Goal: Transaction & Acquisition: Purchase product/service

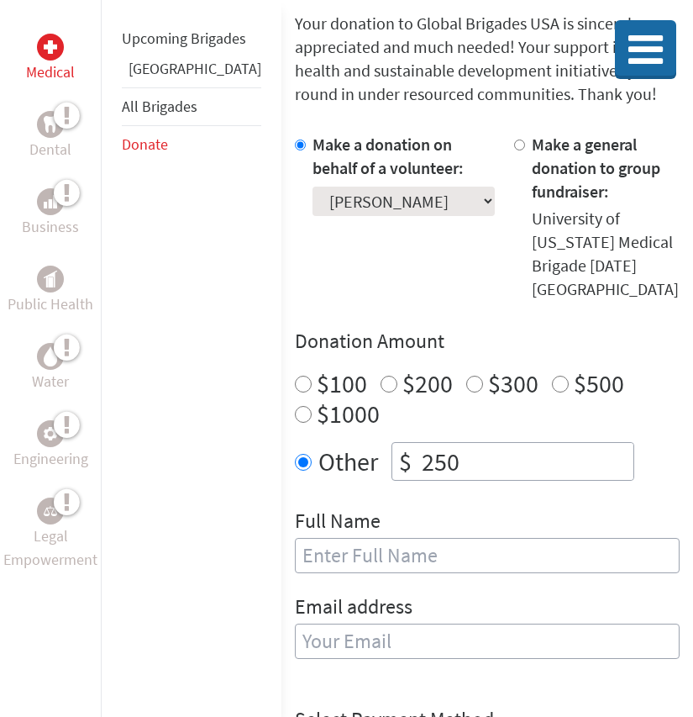
click at [353, 538] on input "text" at bounding box center [487, 555] width 385 height 35
type input "[PERSON_NAME]"
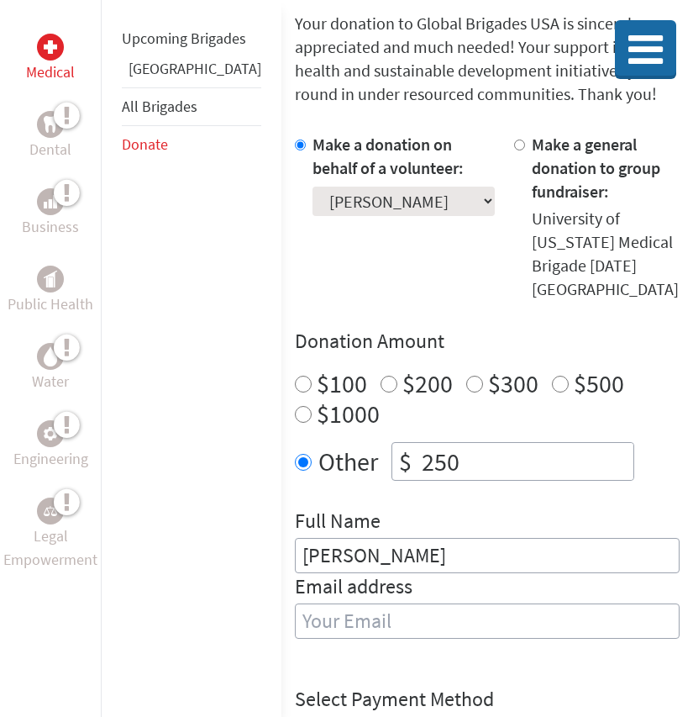
click at [333, 603] on input "email" at bounding box center [487, 620] width 385 height 35
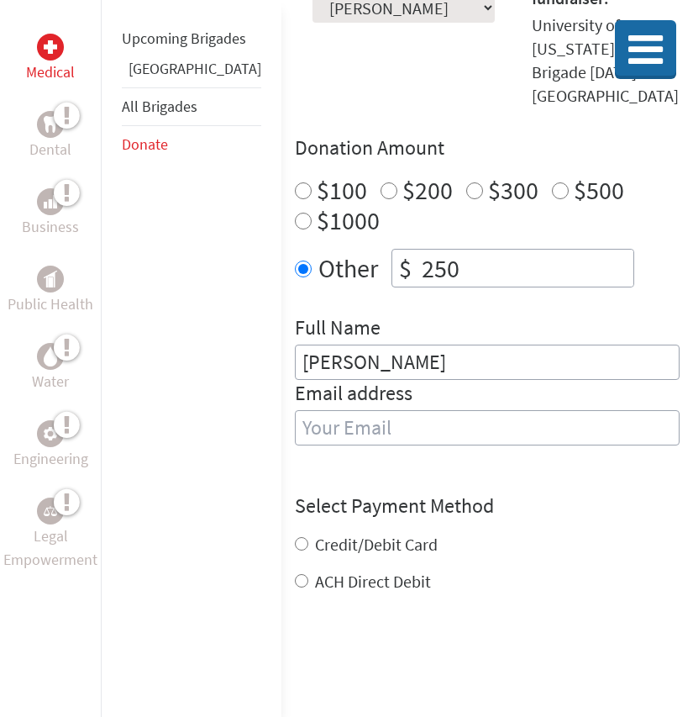
scroll to position [540, 0]
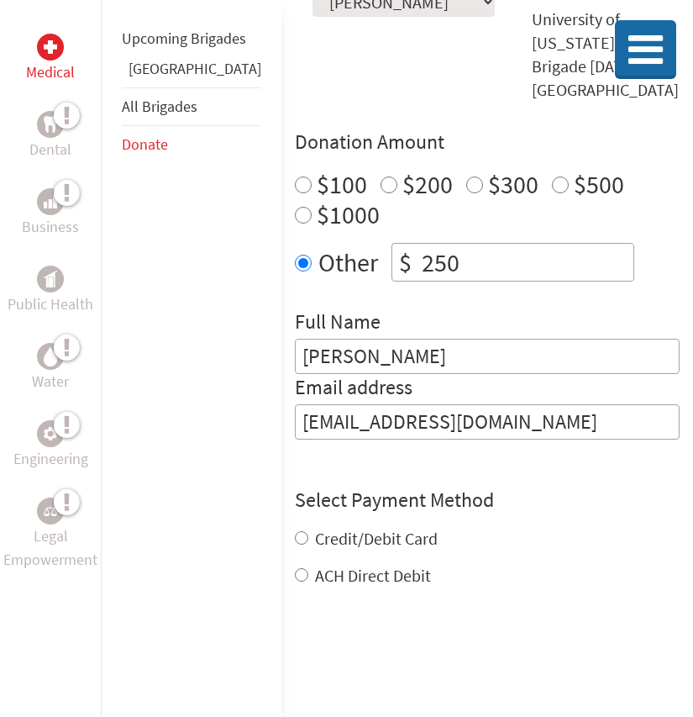
type input "[EMAIL_ADDRESS][DOMAIN_NAME]"
click at [306, 527] on div "Credit/Debit Card ACH Direct Debit" at bounding box center [487, 557] width 385 height 60
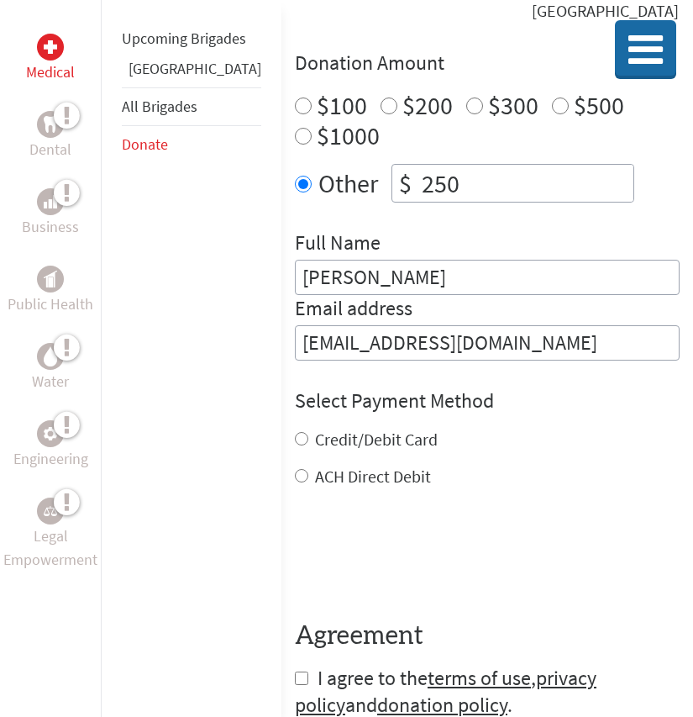
scroll to position [628, 0]
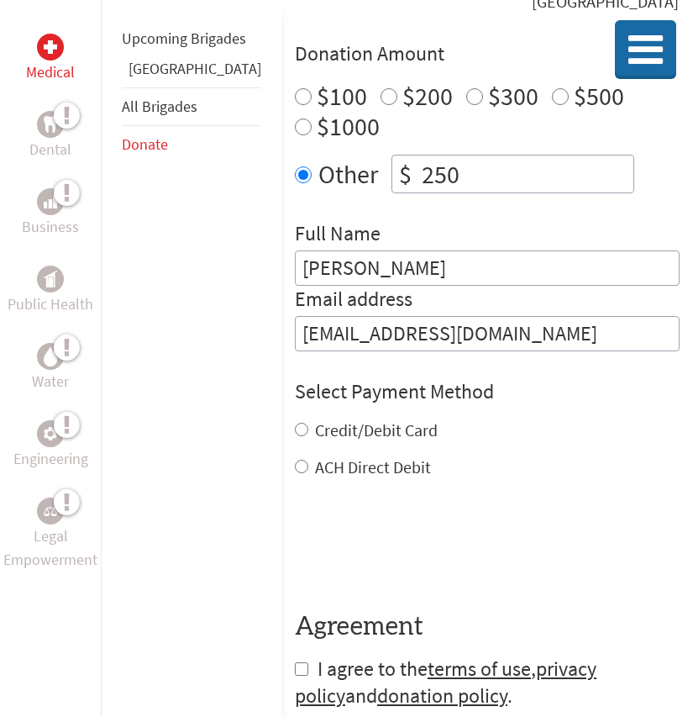
click at [295, 418] on div "Credit/Debit Card" at bounding box center [487, 430] width 385 height 24
click at [295, 423] on input "Credit/Debit Card" at bounding box center [301, 429] width 13 height 13
radio input "true"
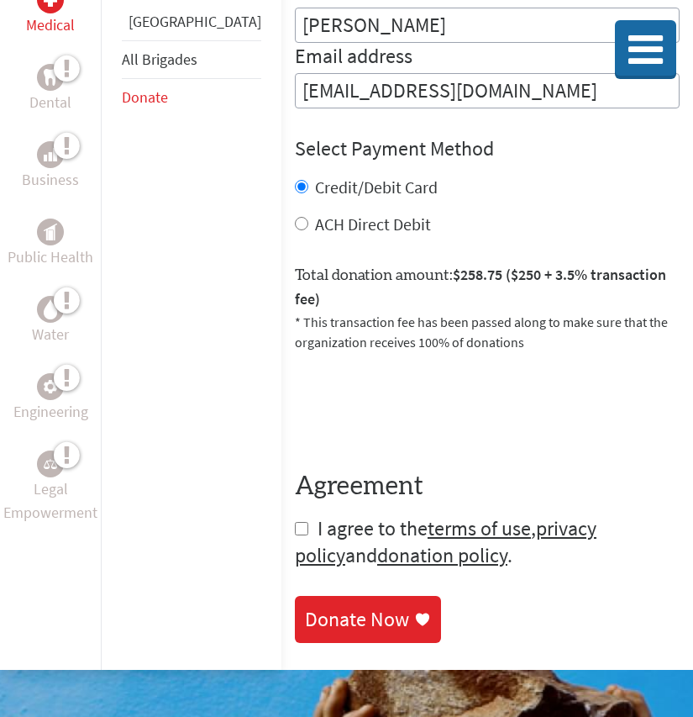
scroll to position [875, 0]
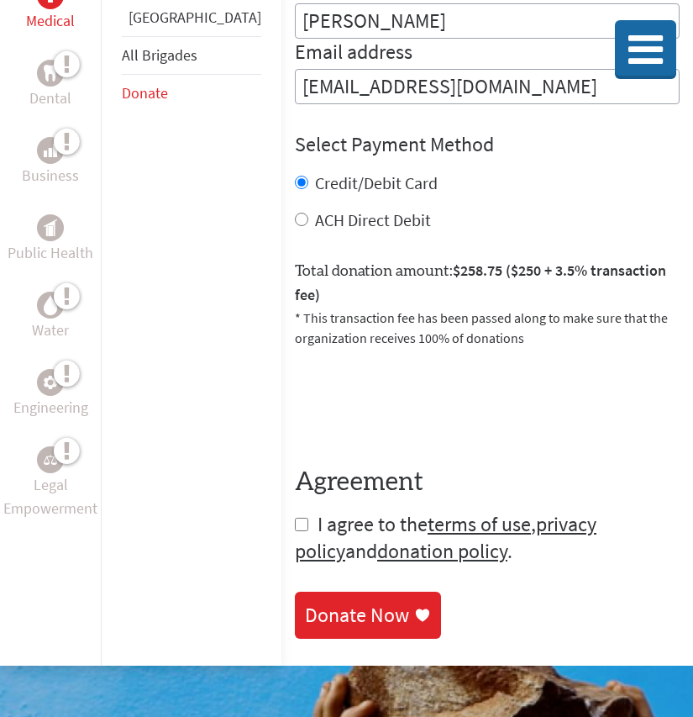
click at [295, 517] on input "checkbox" at bounding box center [301, 523] width 13 height 13
checkbox input "true"
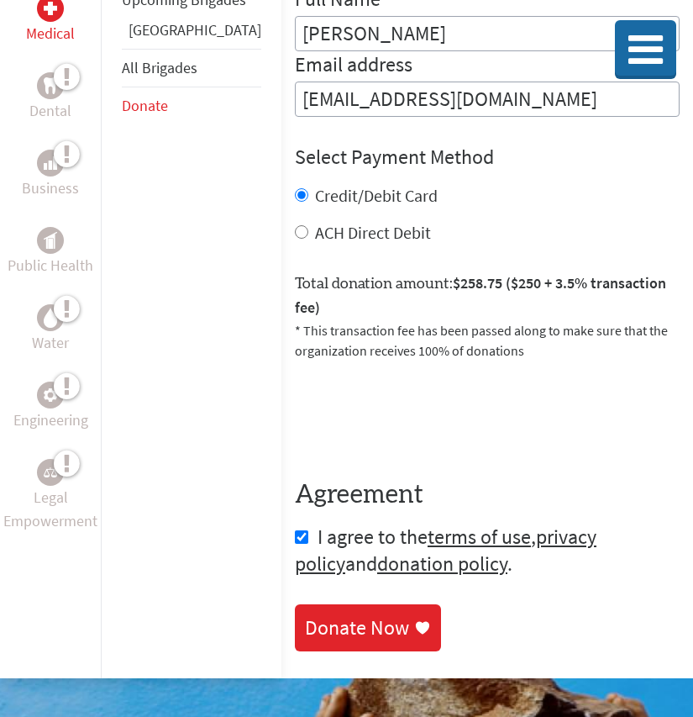
scroll to position [864, 0]
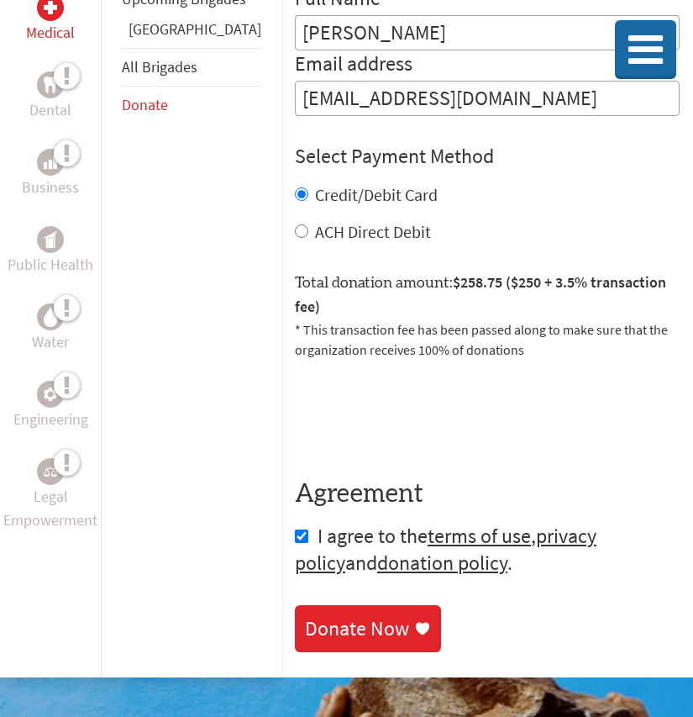
click at [312, 615] on div "Donate Now" at bounding box center [357, 628] width 104 height 27
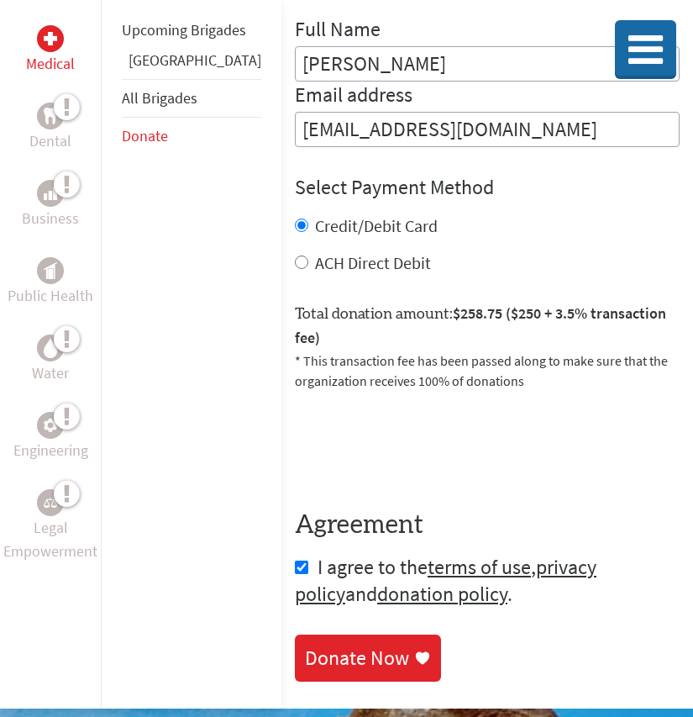
scroll to position [868, 0]
